Goal: Connect with others: Connect with others

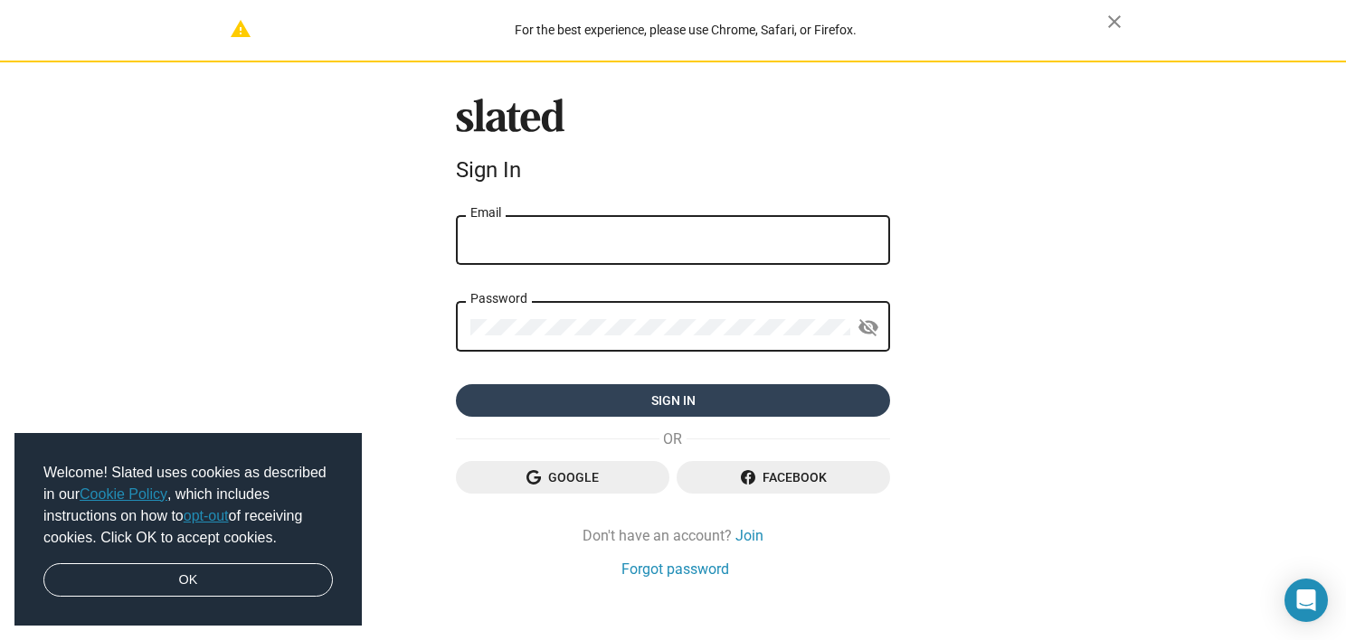
type input "[EMAIL_ADDRESS][DOMAIN_NAME]"
click at [692, 395] on span "Sign in" at bounding box center [672, 400] width 405 height 33
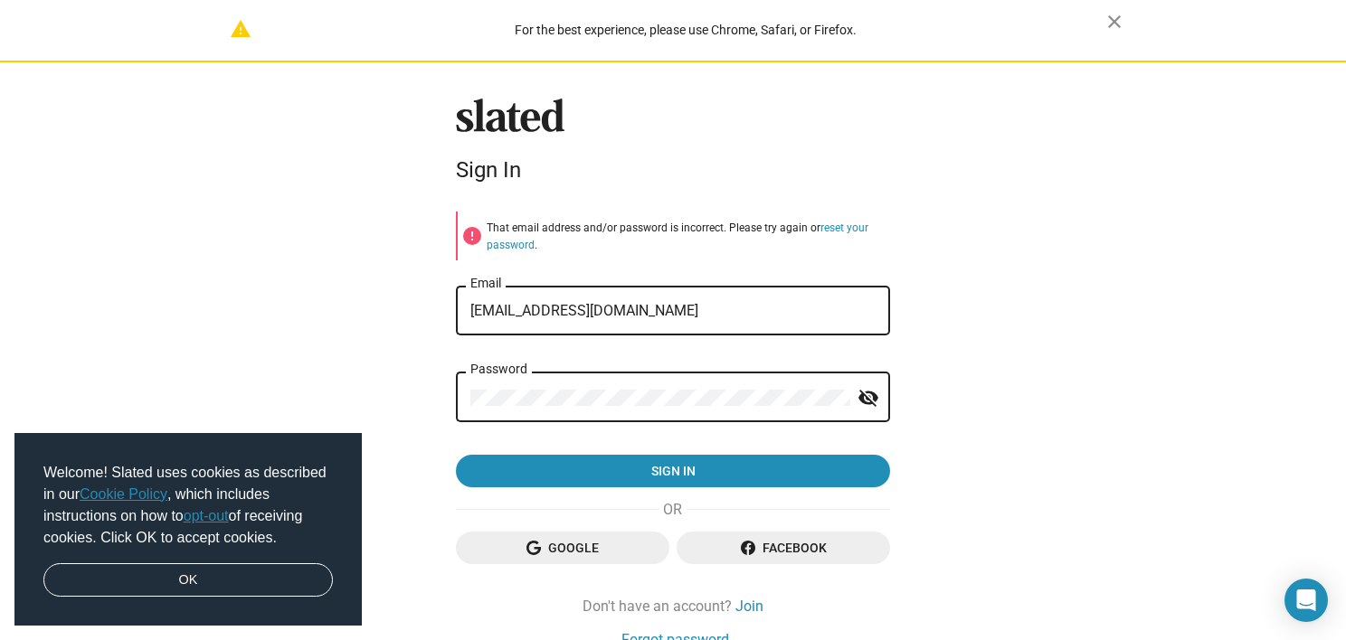
click at [859, 398] on mat-icon "visibility_off" at bounding box center [868, 398] width 22 height 28
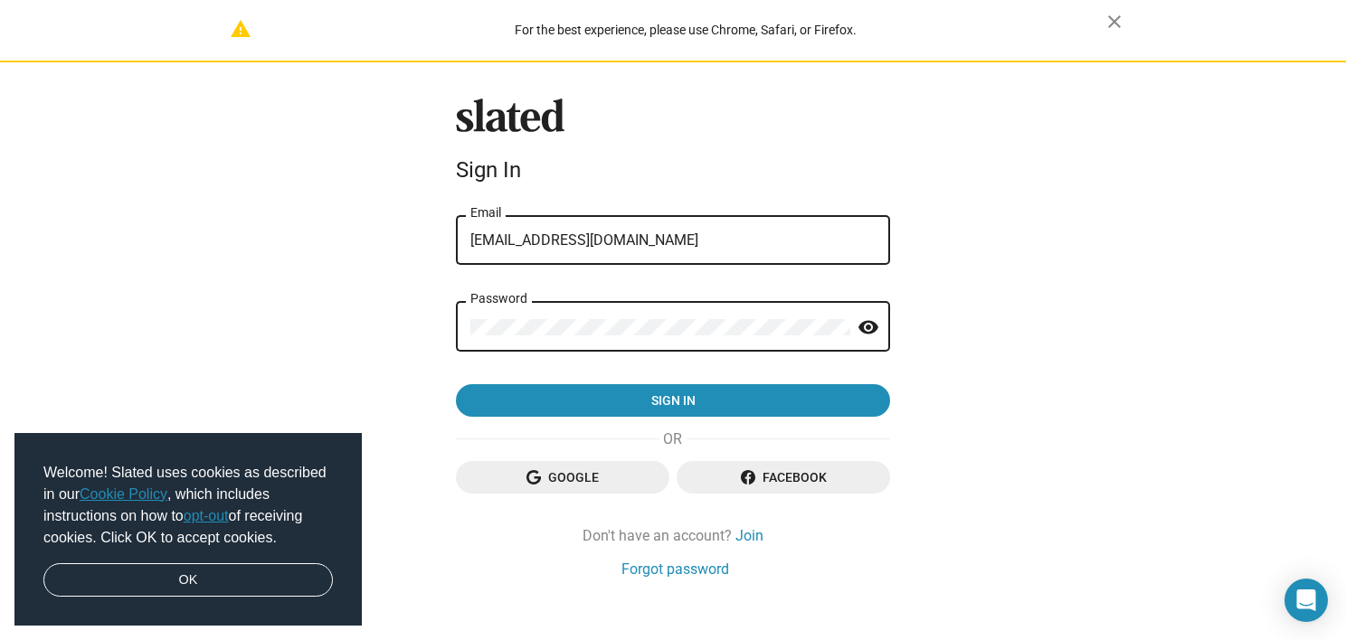
click at [862, 317] on mat-icon "visibility" at bounding box center [868, 328] width 22 height 28
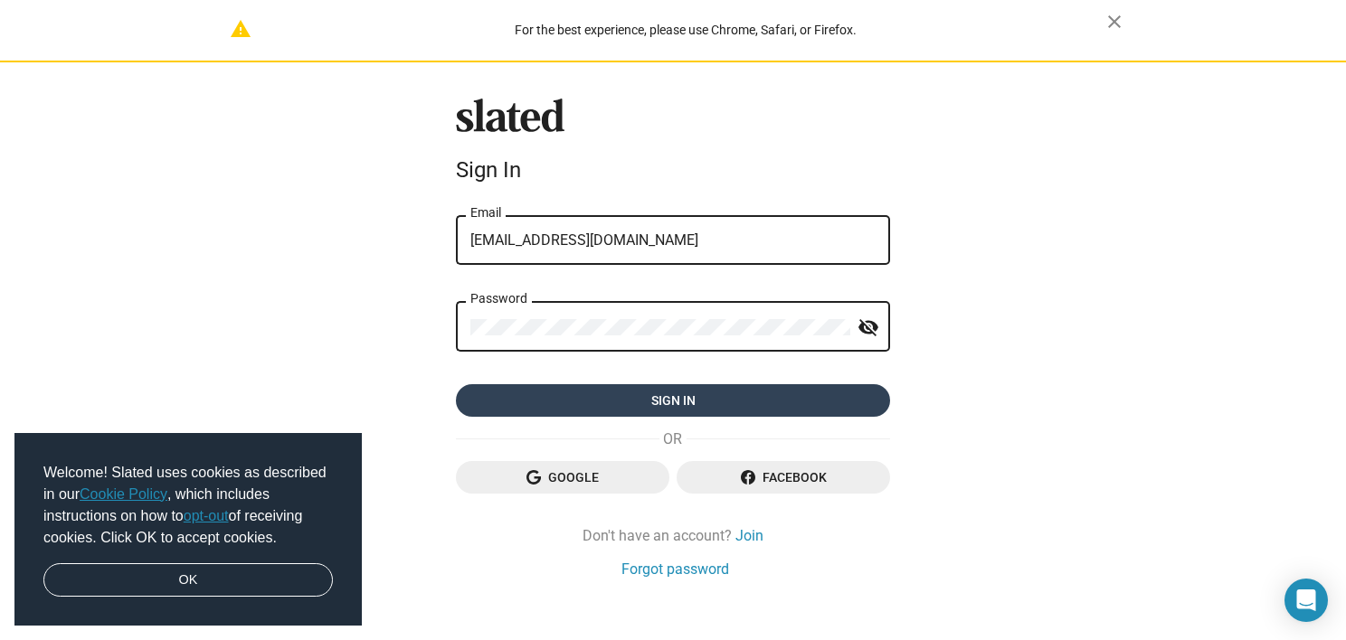
click at [657, 402] on span "Sign in" at bounding box center [672, 400] width 405 height 33
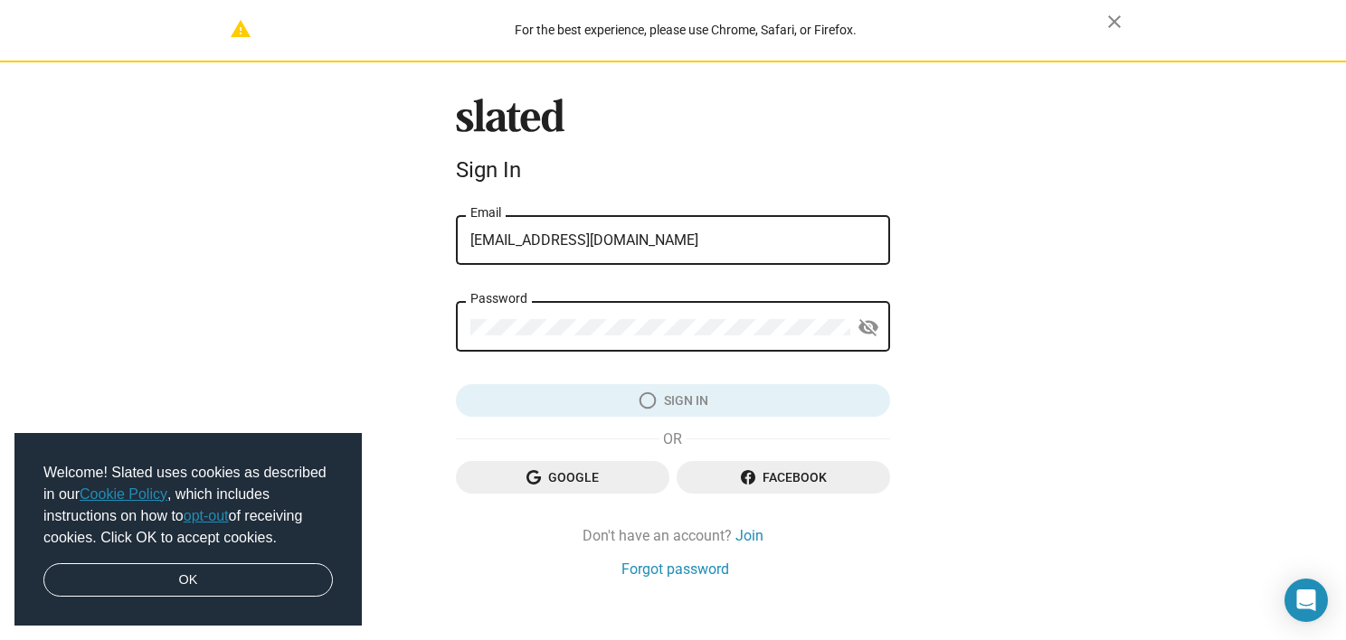
click at [657, 402] on form "[EMAIL_ADDRESS][DOMAIN_NAME] Email Password visibility_off Sign in" at bounding box center [673, 314] width 434 height 205
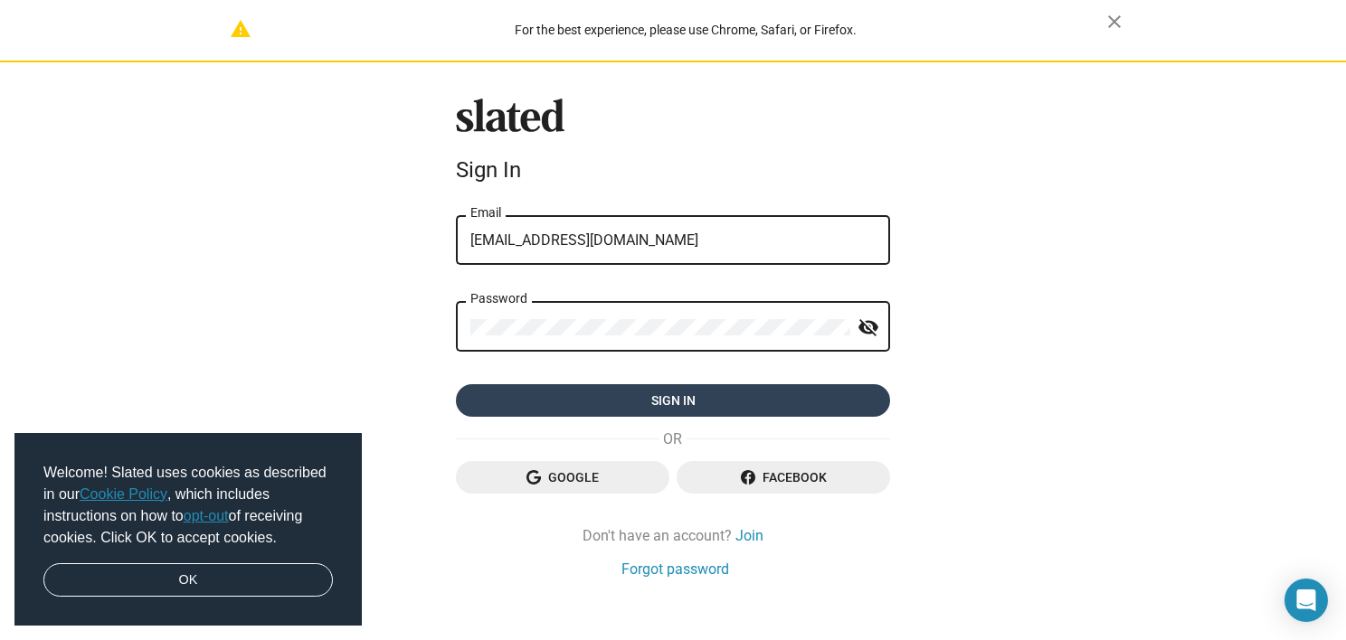
click at [655, 394] on span "Sign in" at bounding box center [672, 400] width 405 height 33
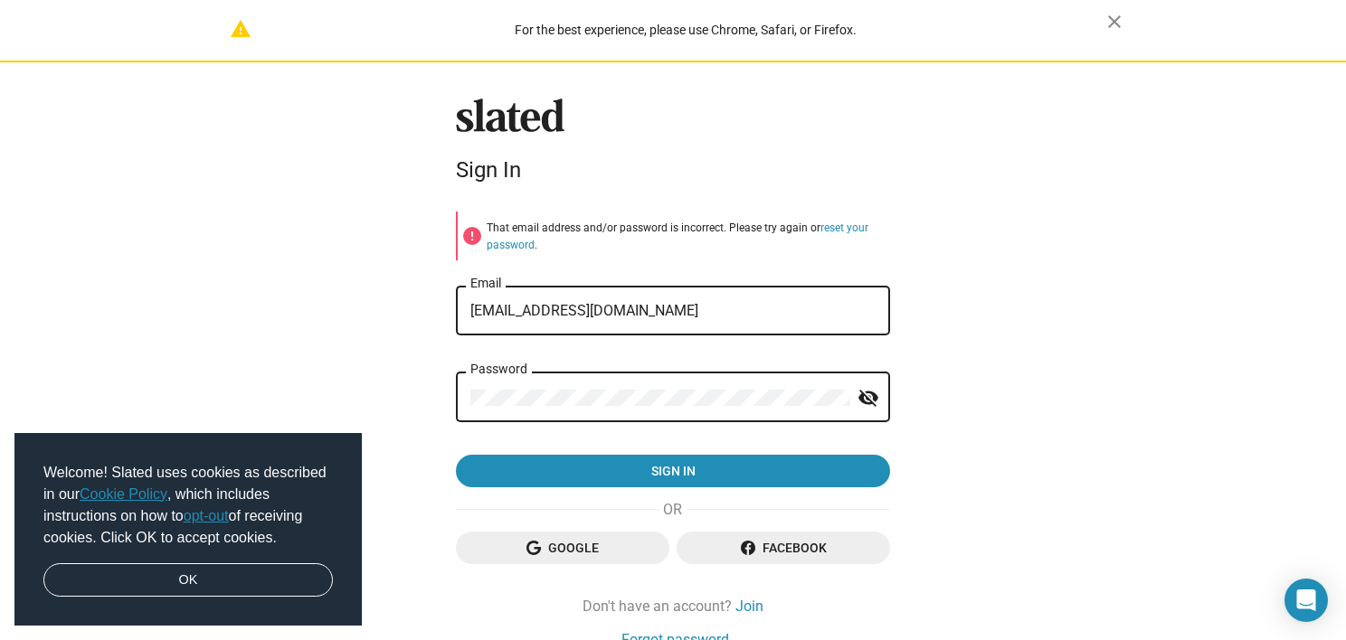
click at [861, 398] on mat-icon "visibility_off" at bounding box center [868, 398] width 22 height 28
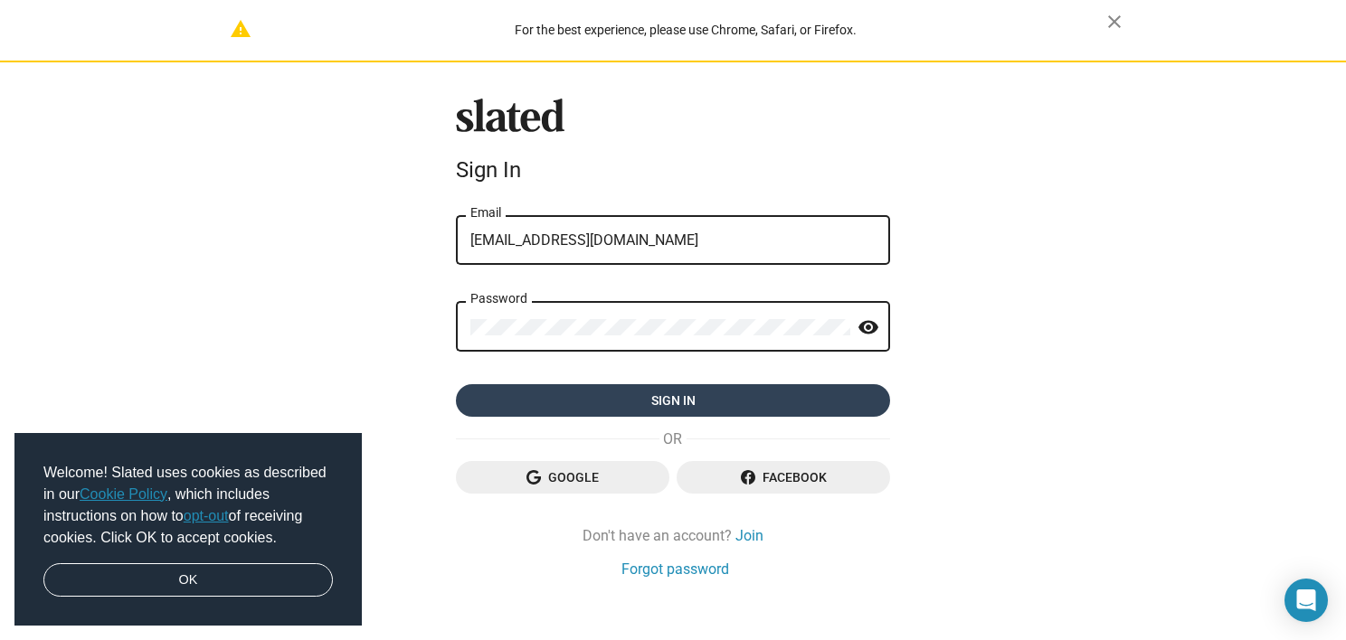
click at [842, 400] on span "Sign in" at bounding box center [672, 400] width 405 height 33
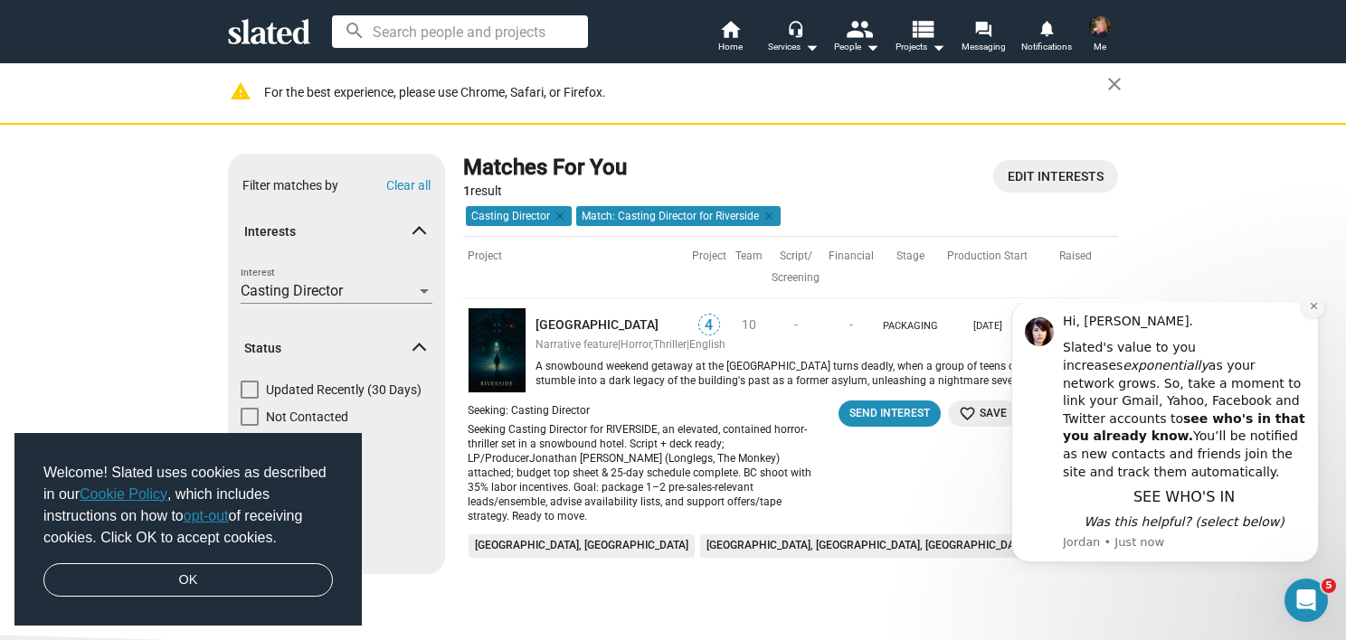
click at [1317, 311] on icon "Dismiss notification" at bounding box center [1314, 306] width 10 height 10
click at [1311, 278] on button "Dismiss notification" at bounding box center [1313, 289] width 24 height 24
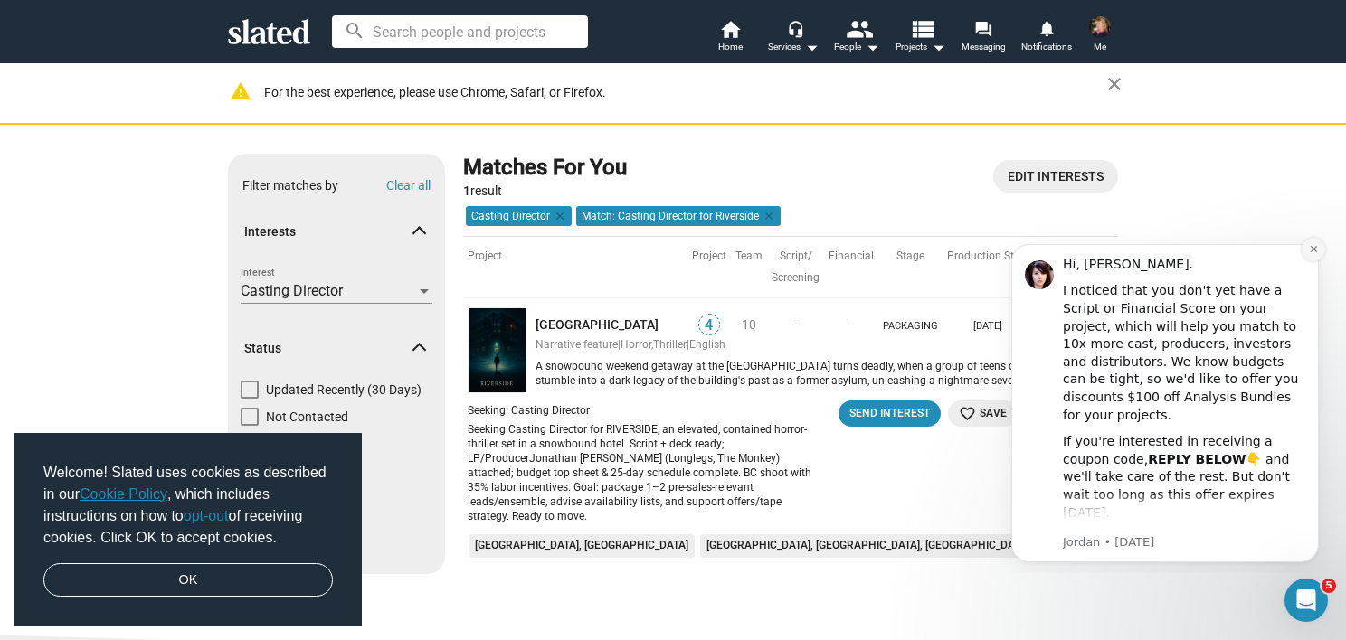
click at [1313, 247] on icon "Dismiss notification" at bounding box center [1314, 249] width 10 height 10
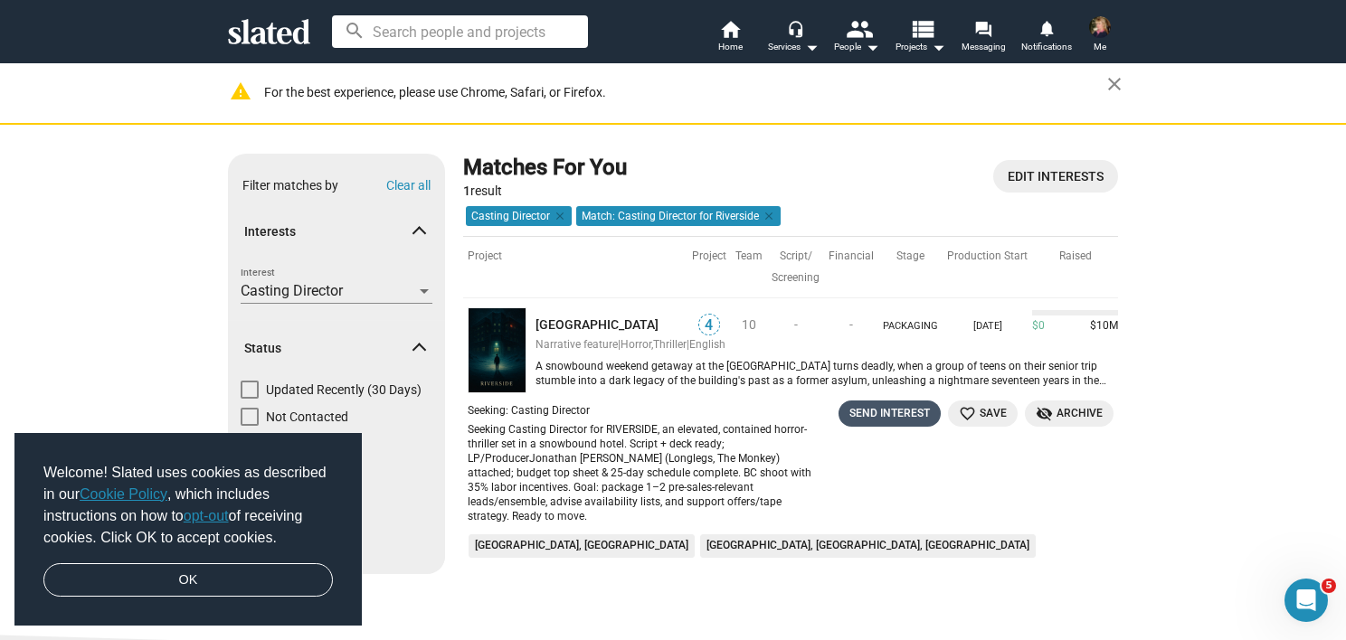
click at [878, 404] on div "Send Interest" at bounding box center [889, 413] width 80 height 19
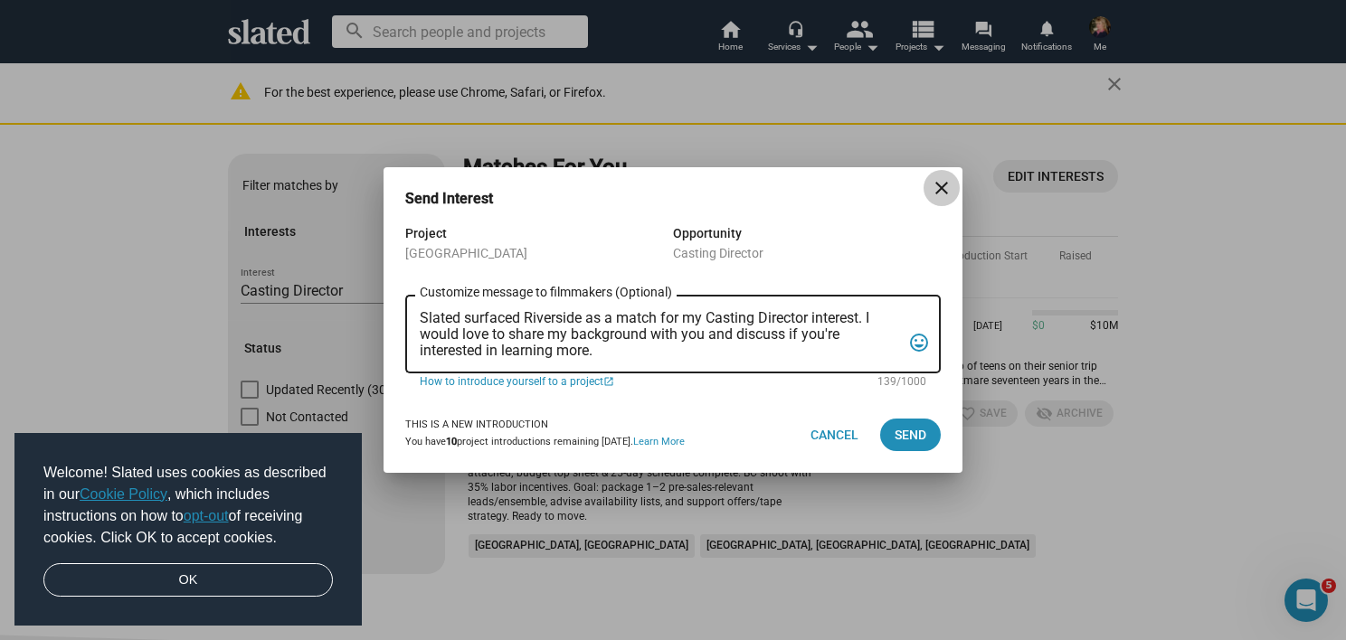
click at [940, 194] on mat-icon "close" at bounding box center [942, 188] width 22 height 22
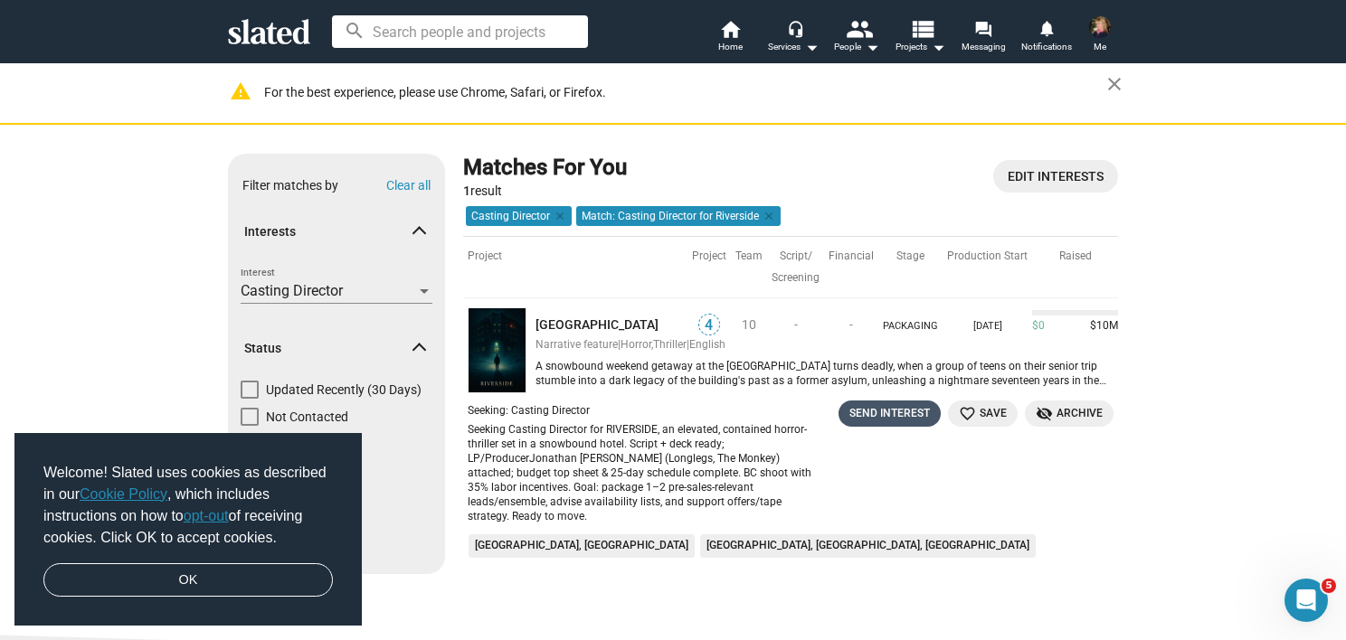
click at [882, 405] on div "Send Interest" at bounding box center [889, 413] width 80 height 19
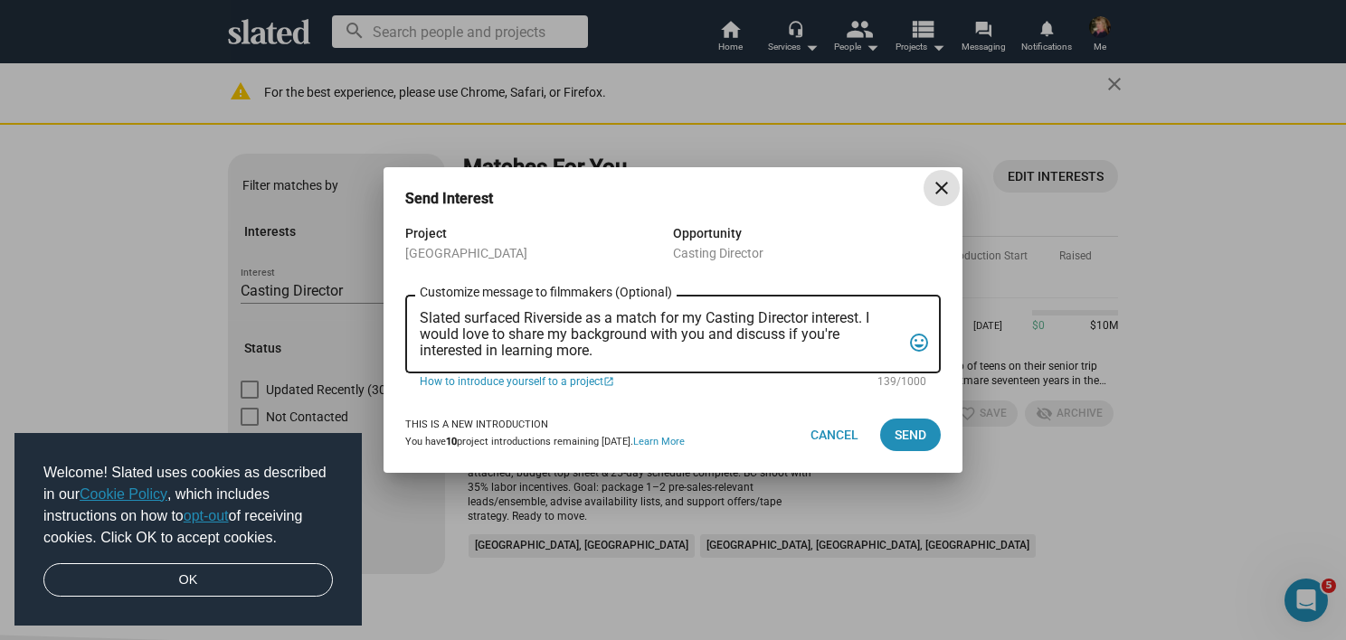
click at [601, 351] on textarea "Slated surfaced Riverside as a match for my Casting Director interest. I would …" at bounding box center [660, 334] width 481 height 49
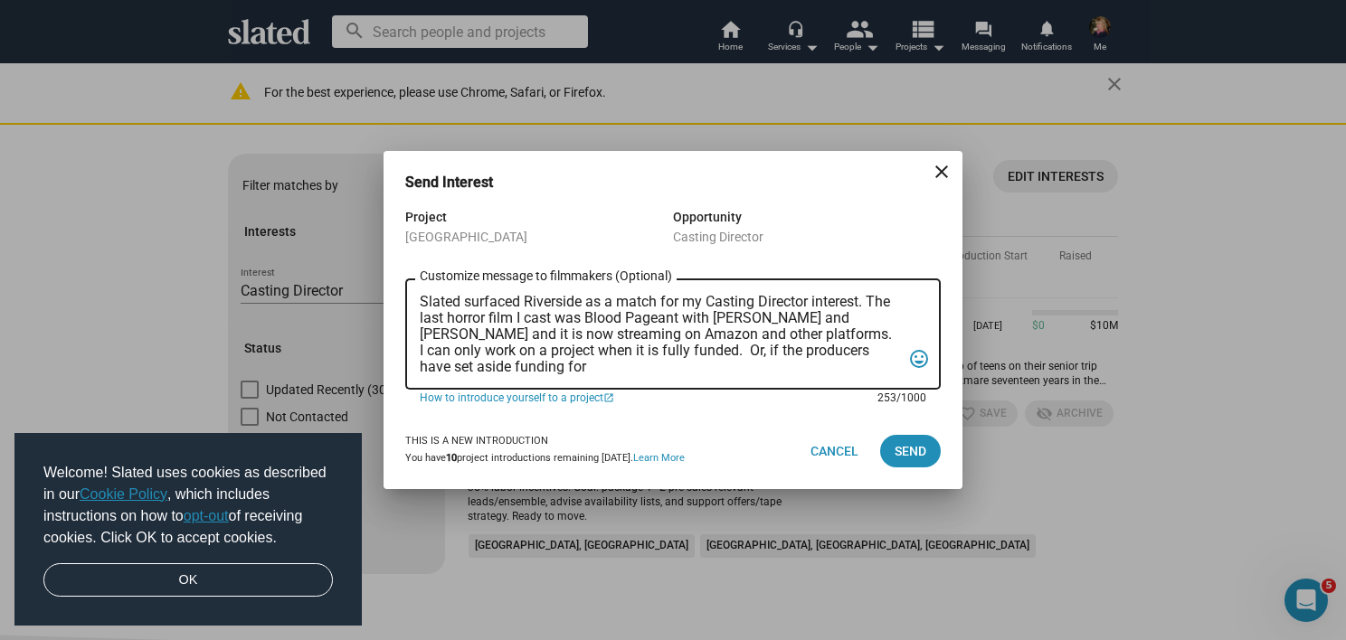
click at [534, 367] on textarea "Slated surfaced Riverside as a match for my Casting Director interest. The last…" at bounding box center [660, 334] width 481 height 81
click at [769, 365] on textarea "Slated surfaced Riverside as a match for my Casting Director interest. The last…" at bounding box center [660, 334] width 481 height 81
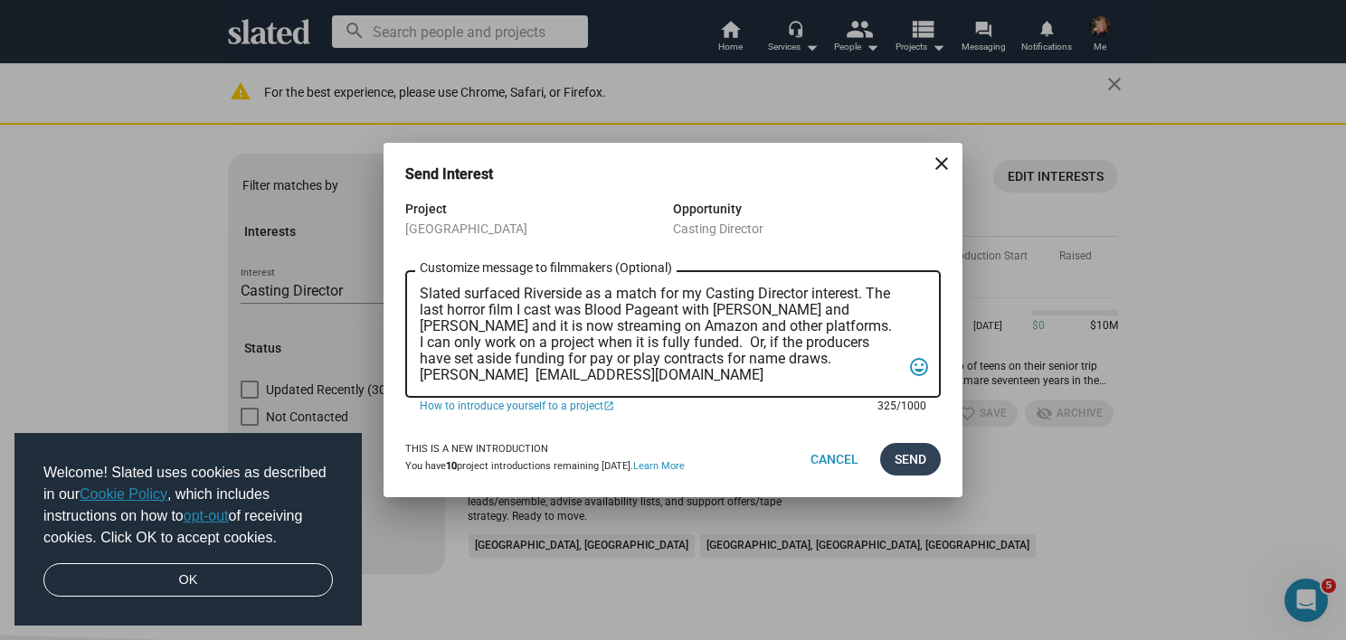
type textarea "Slated surfaced Riverside as a match for my Casting Director interest. The last…"
click at [904, 457] on span "Send" at bounding box center [910, 459] width 32 height 33
